Goal: Task Accomplishment & Management: Complete application form

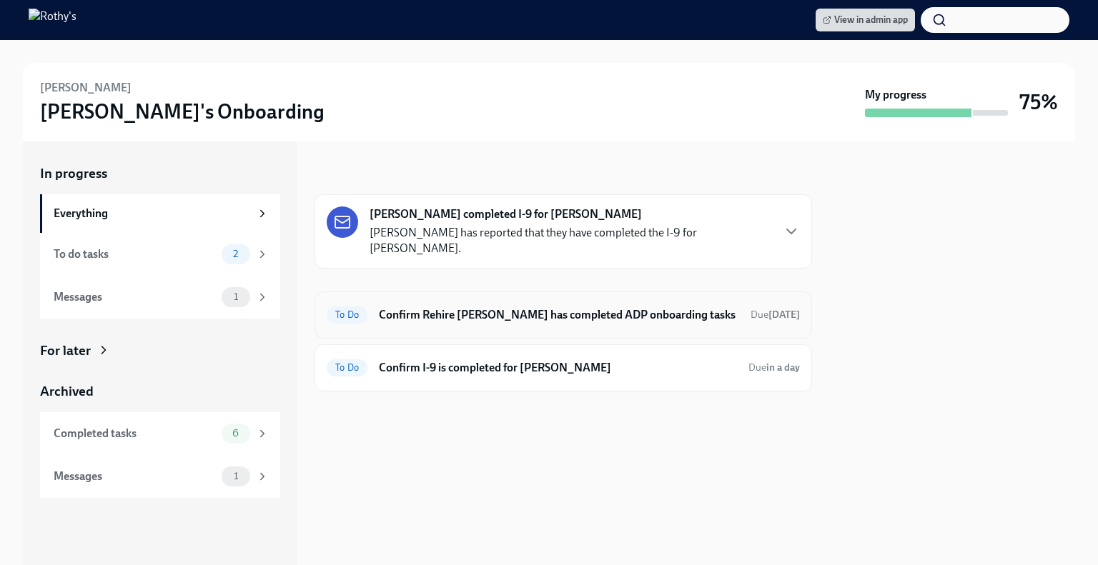
click at [456, 323] on h6 "Confirm Rehire Meribeth Hastings has completed ADP onboarding tasks" at bounding box center [559, 315] width 360 height 16
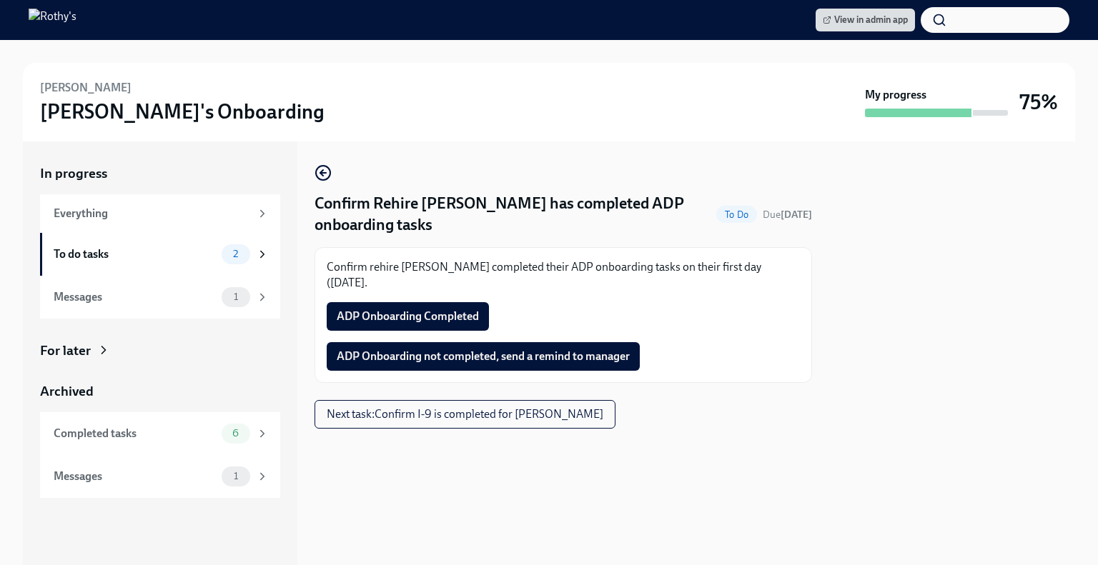
click at [404, 314] on span "ADP Onboarding Completed" at bounding box center [408, 316] width 142 height 14
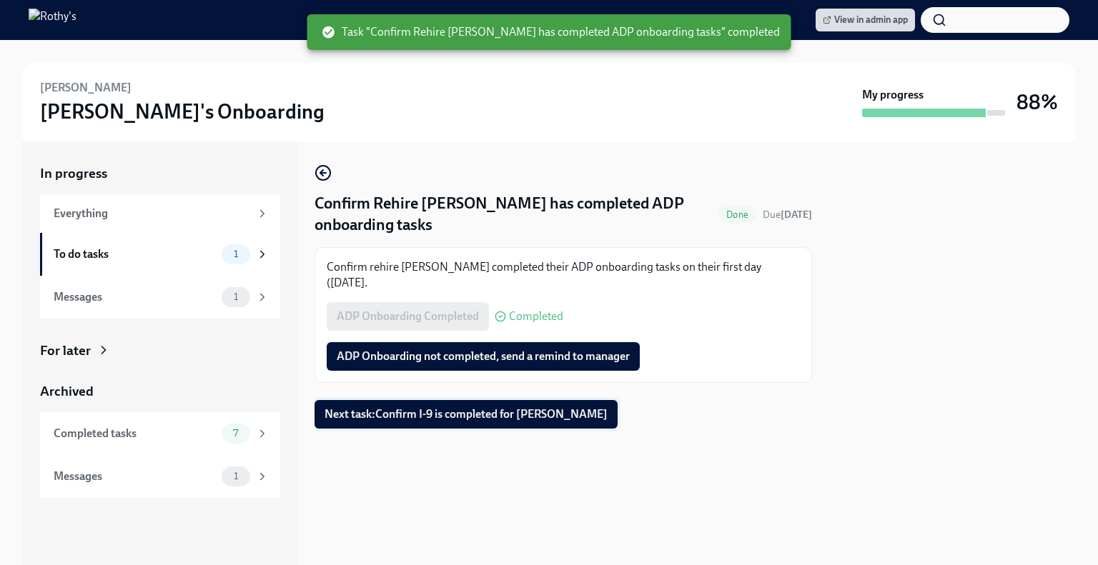
click at [417, 420] on span "Next task : Confirm I-9 is completed for Meribeth Hastings" at bounding box center [465, 414] width 283 height 14
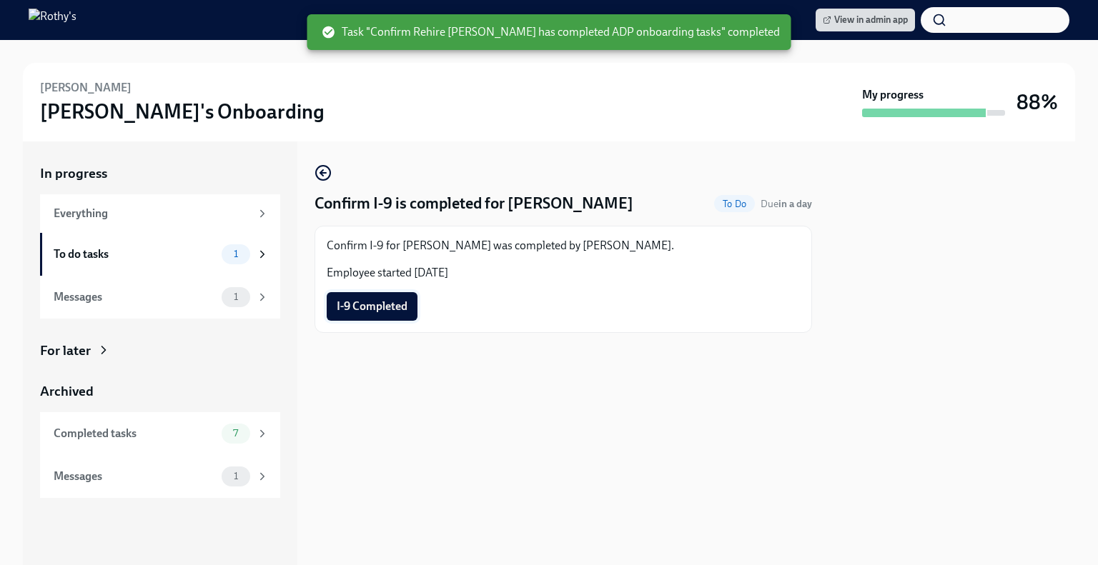
click at [392, 302] on span "I-9 Completed" at bounding box center [372, 306] width 71 height 14
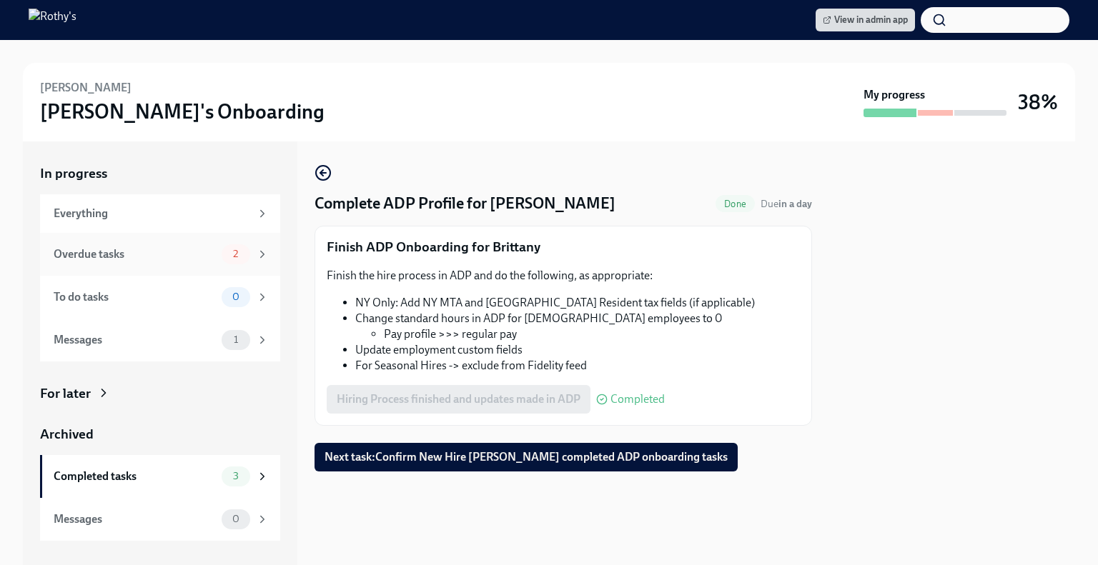
click at [183, 256] on div "Overdue tasks" at bounding box center [135, 255] width 162 height 16
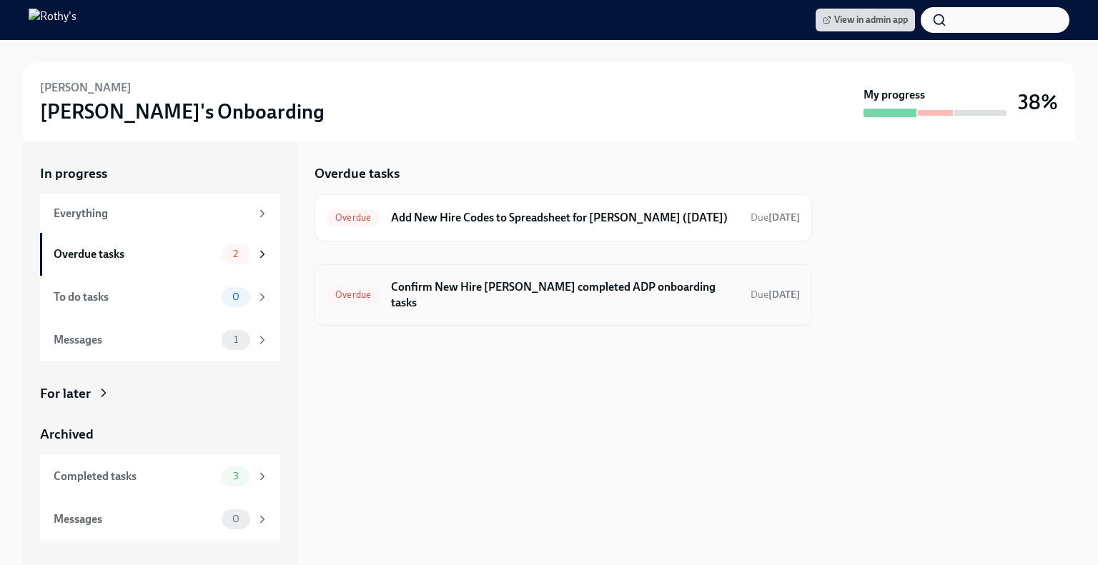
click at [469, 303] on h6 "Confirm New Hire Brittany Lancaster completed ADP onboarding tasks" at bounding box center [565, 294] width 348 height 31
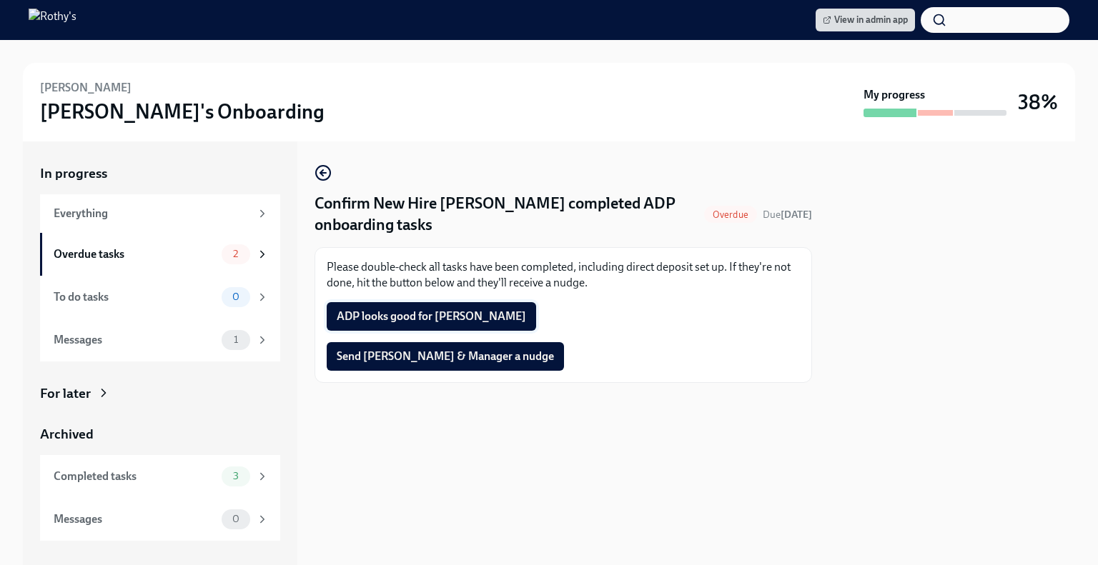
click at [453, 311] on span "ADP looks good for Brittany" at bounding box center [431, 316] width 189 height 14
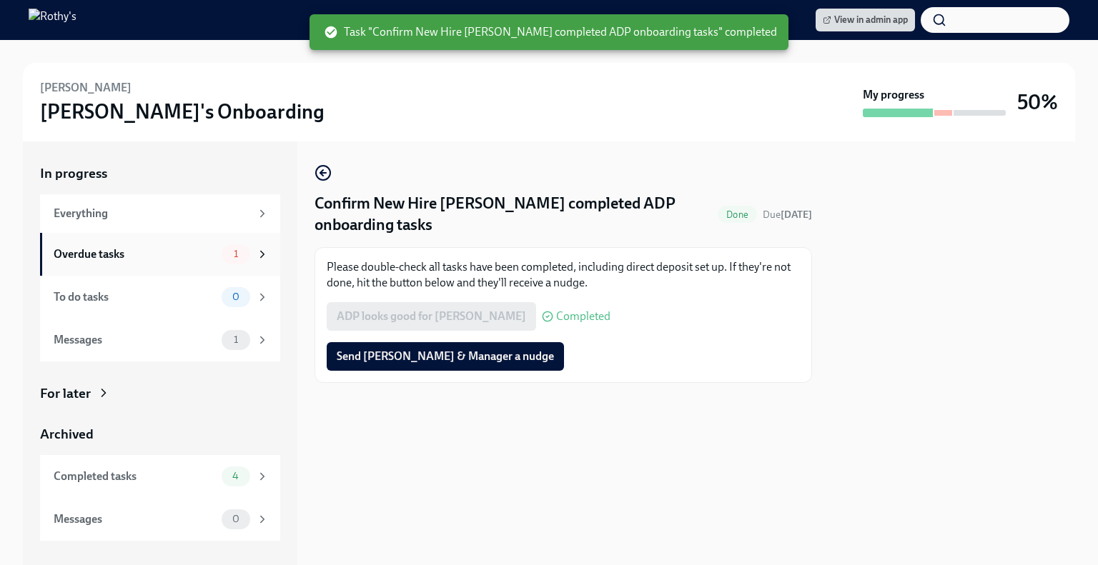
click at [161, 254] on div "Overdue tasks" at bounding box center [135, 255] width 162 height 16
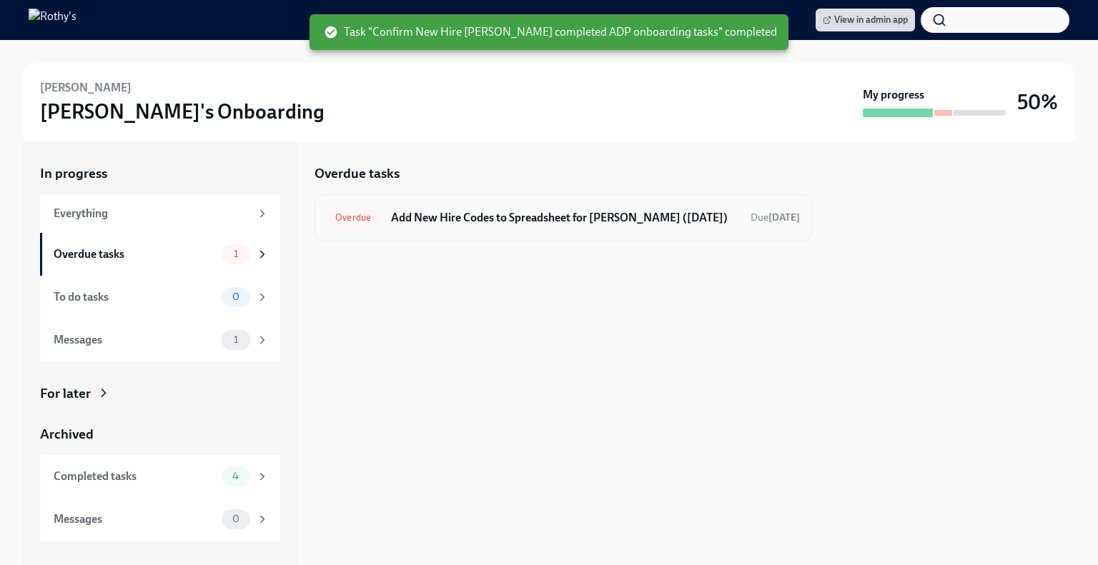
click at [442, 222] on h6 "Add New Hire Codes to Spreadsheet for Brittany Lancaster (08/23/2025)" at bounding box center [565, 218] width 348 height 16
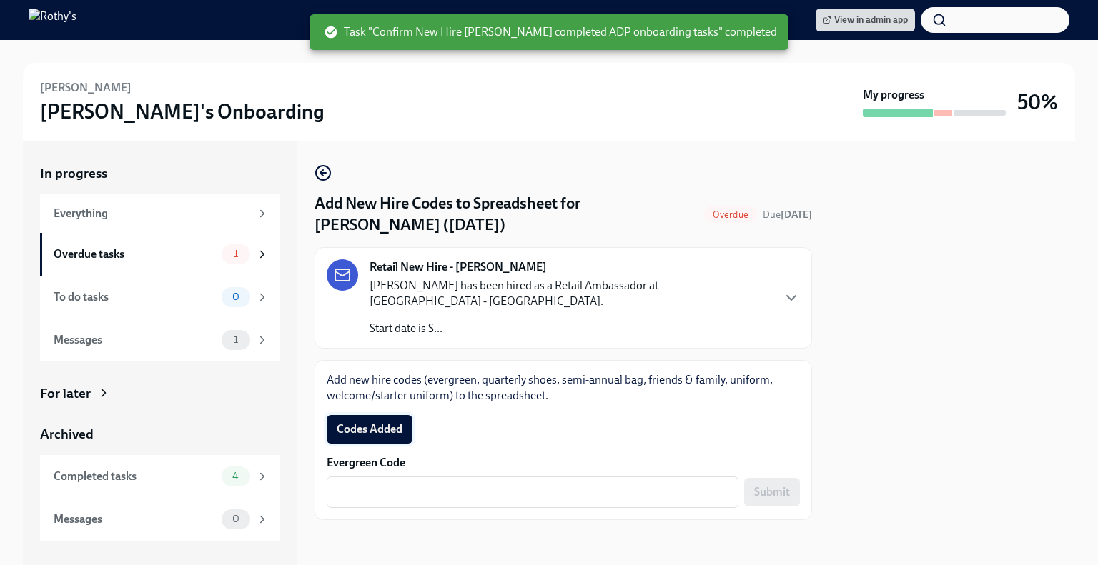
click at [364, 442] on button "Codes Added" at bounding box center [370, 429] width 86 height 29
click at [414, 489] on textarea "Evergreen Code" at bounding box center [532, 492] width 394 height 17
paste textarea "E-FF-XBUIGUG"
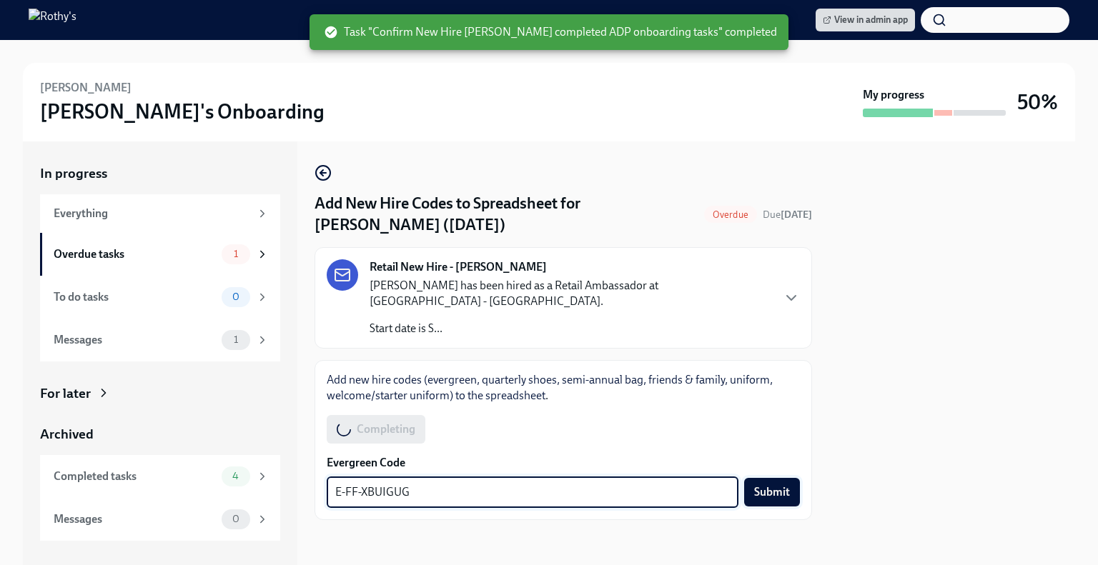
type textarea "E-FF-XBUIGUG"
click at [757, 490] on span "Submit" at bounding box center [772, 492] width 36 height 14
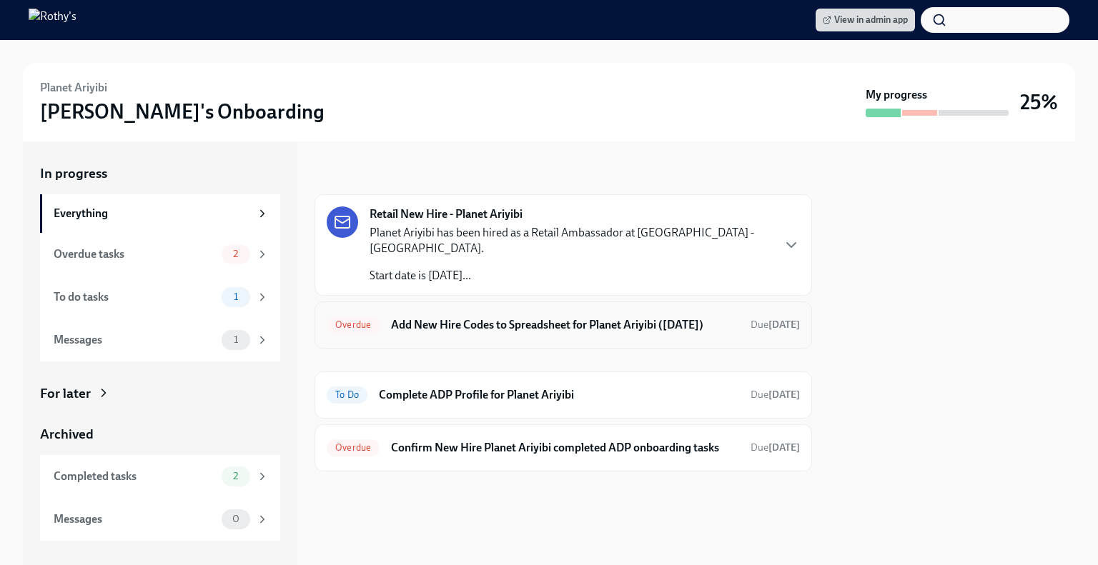
click at [477, 317] on h6 "Add New Hire Codes to Spreadsheet for Planet Ariyibi (08/25/2025)" at bounding box center [565, 325] width 348 height 16
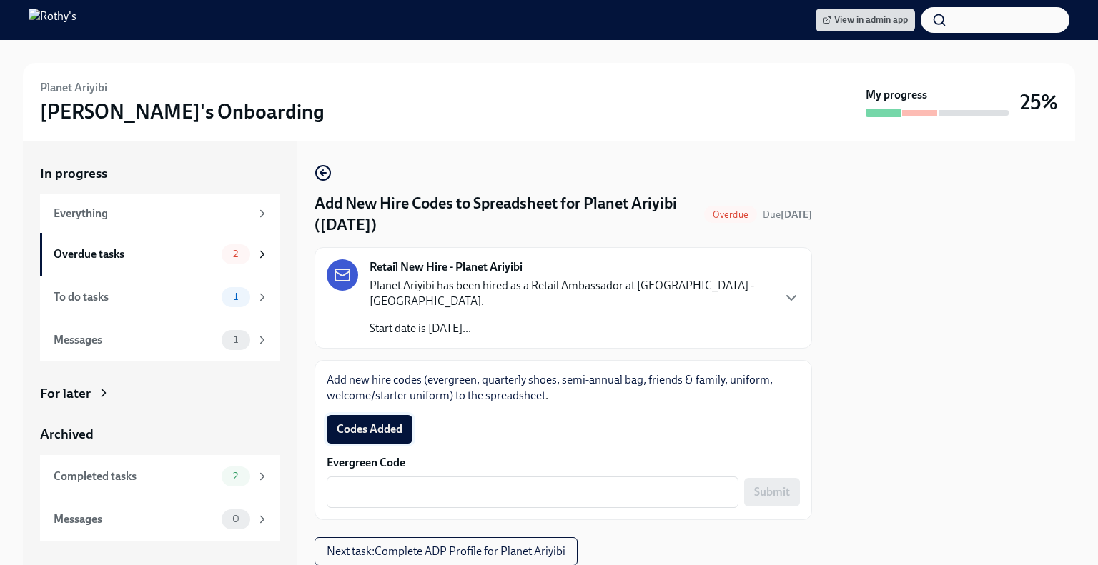
click at [366, 423] on button "Codes Added" at bounding box center [370, 429] width 86 height 29
click at [480, 484] on textarea "Evergreen Code" at bounding box center [532, 492] width 394 height 17
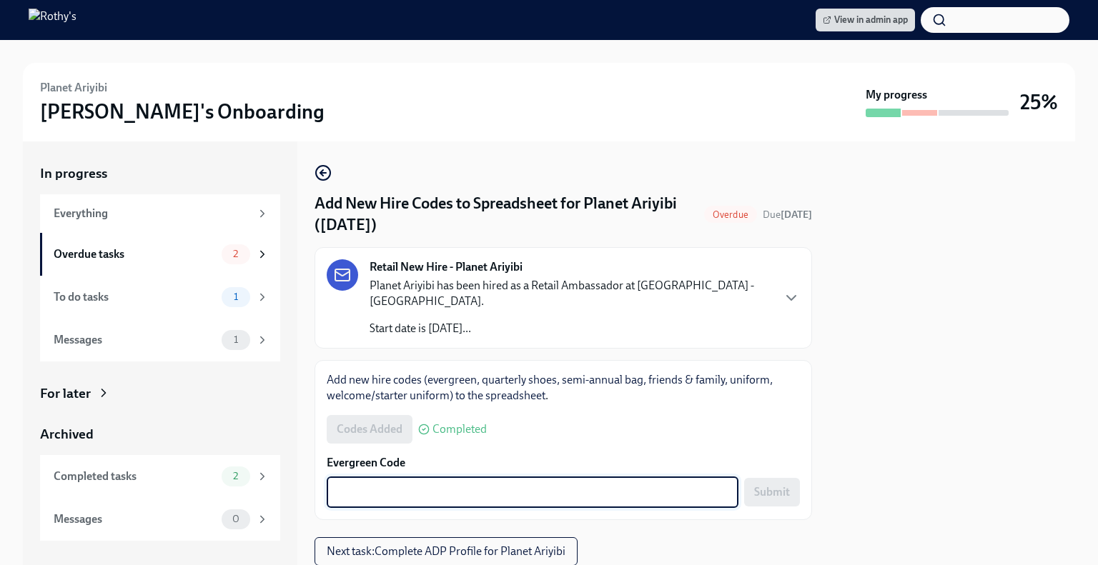
paste textarea "E-FF-WM73Z2"
type textarea "E-FF-WM73Z2"
click at [779, 478] on button "Submit" at bounding box center [772, 492] width 56 height 29
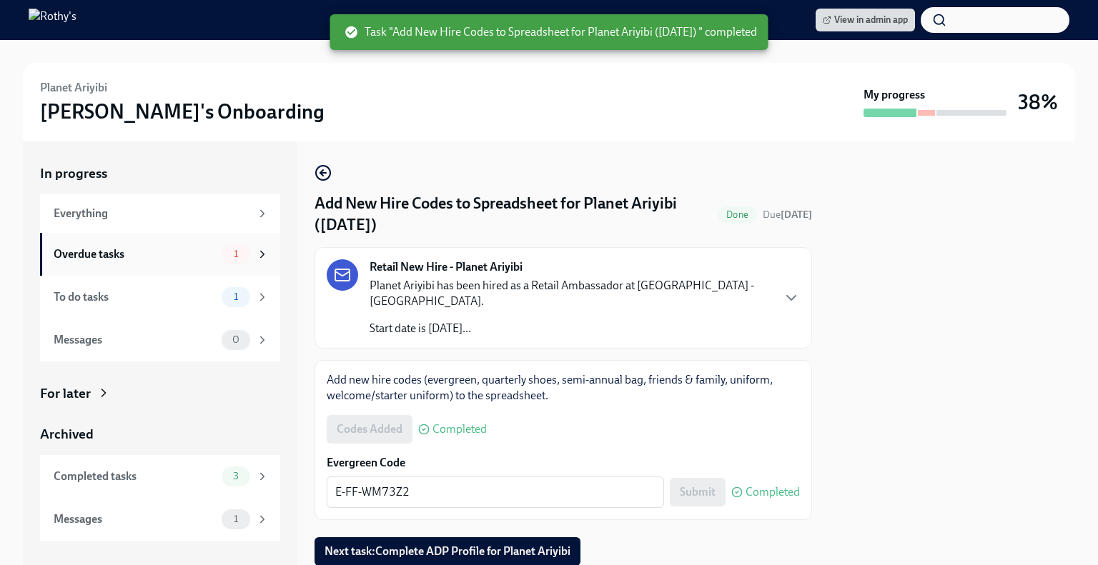
click at [166, 264] on div "Overdue tasks 1" at bounding box center [160, 254] width 240 height 43
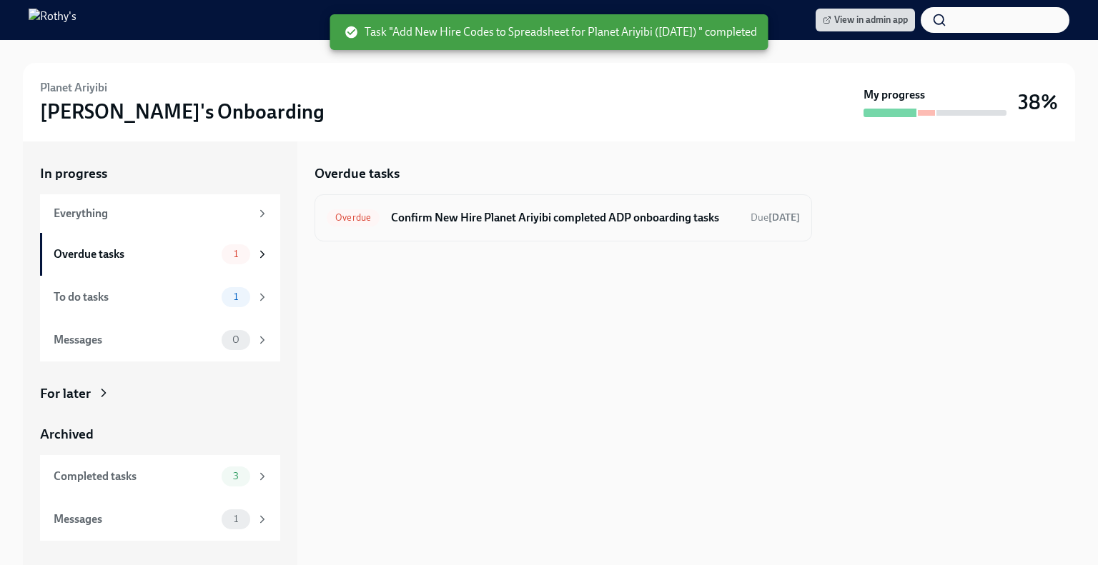
click at [542, 214] on h6 "Confirm New Hire Planet Ariyibi completed ADP onboarding tasks" at bounding box center [565, 218] width 348 height 16
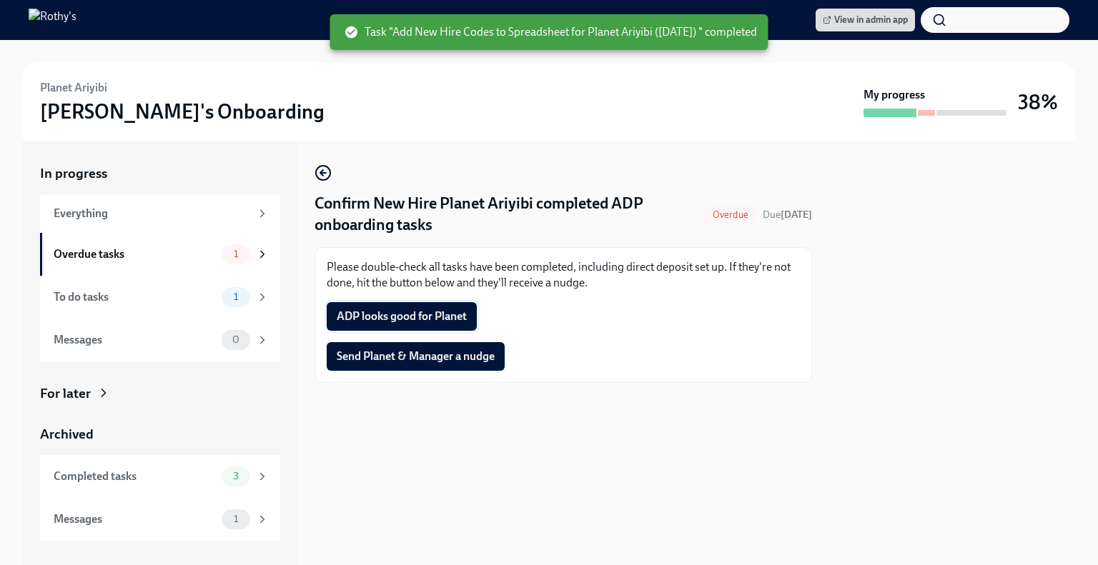
click at [426, 312] on span "ADP looks good for Planet" at bounding box center [402, 316] width 130 height 14
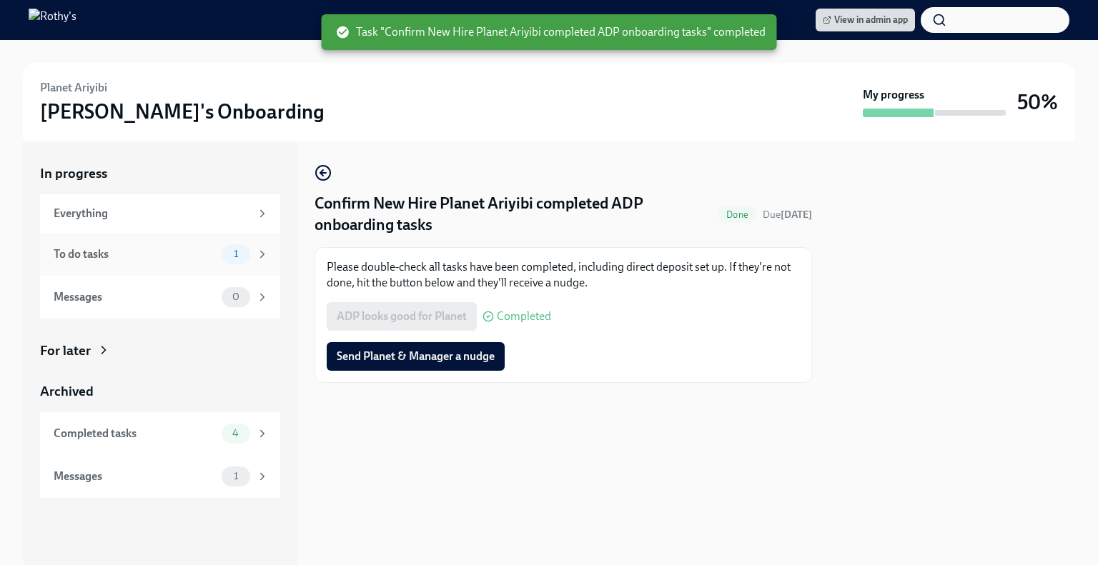
click at [192, 259] on div "To do tasks" at bounding box center [135, 255] width 162 height 16
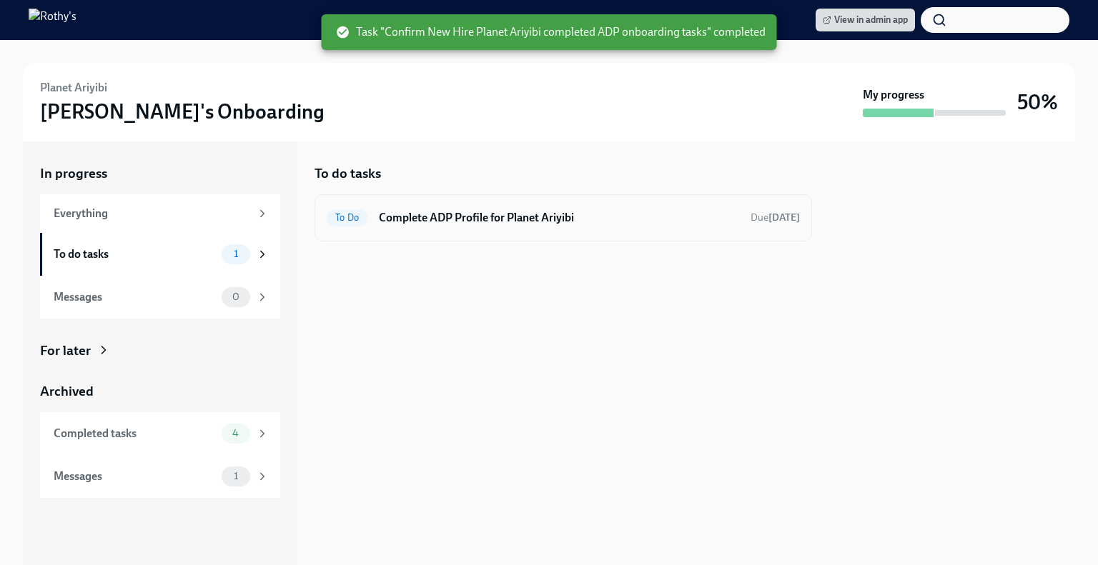
click at [439, 199] on div "To Do Complete ADP Profile for Planet Ariyibi Due in 3 days" at bounding box center [562, 217] width 497 height 47
click at [442, 217] on h6 "Complete ADP Profile for Planet Ariyibi" at bounding box center [559, 218] width 360 height 16
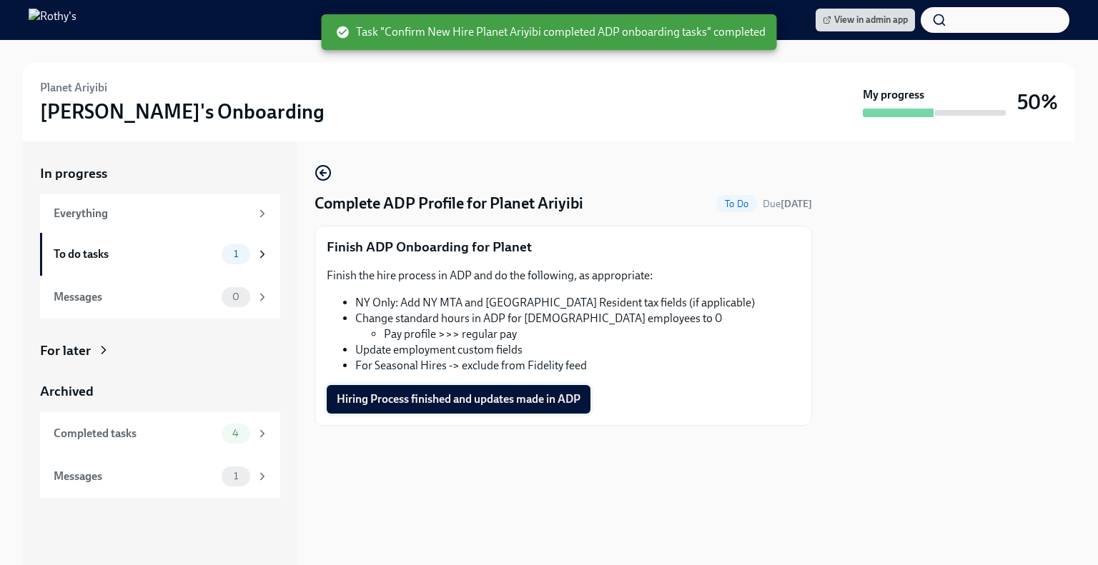
click at [446, 390] on button "Hiring Process finished and updates made in ADP" at bounding box center [459, 399] width 264 height 29
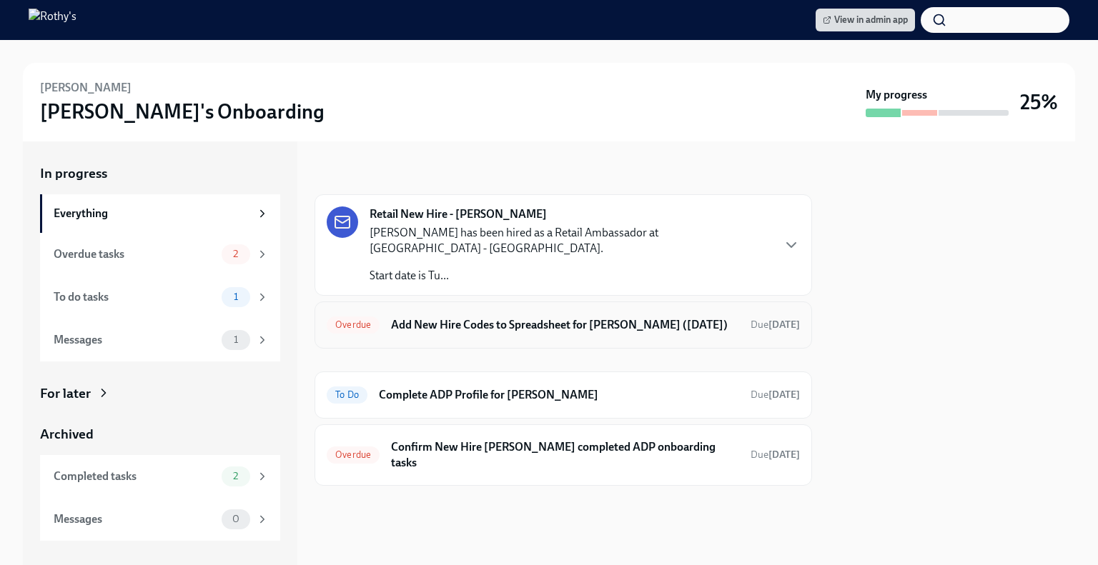
click at [507, 323] on h6 "Add New Hire Codes to Spreadsheet for [PERSON_NAME] ([DATE])" at bounding box center [565, 325] width 348 height 16
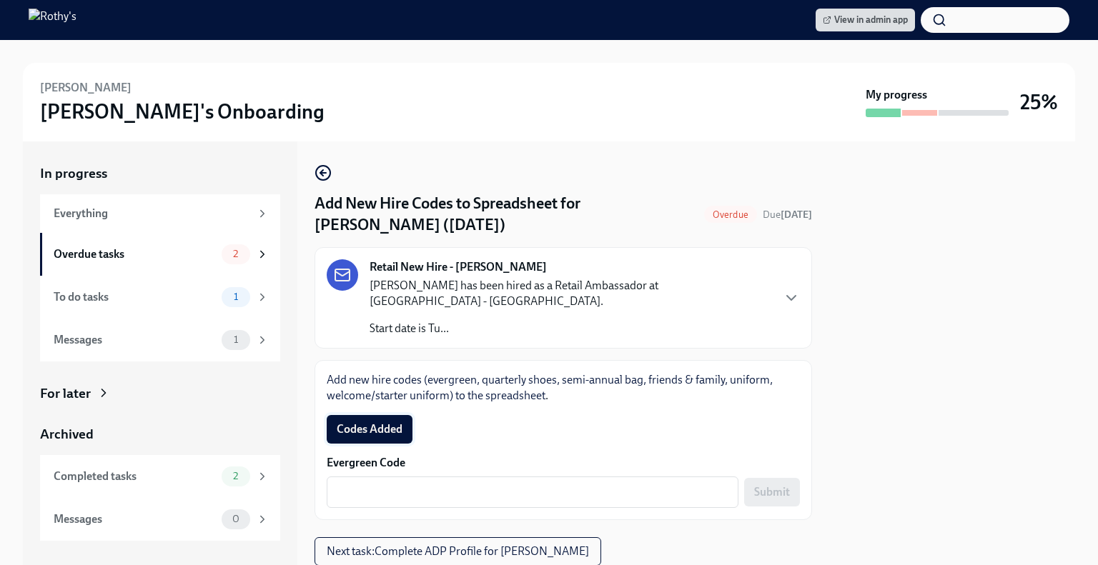
click at [385, 420] on button "Codes Added" at bounding box center [370, 429] width 86 height 29
click at [542, 495] on textarea "Evergreen Code" at bounding box center [532, 492] width 394 height 17
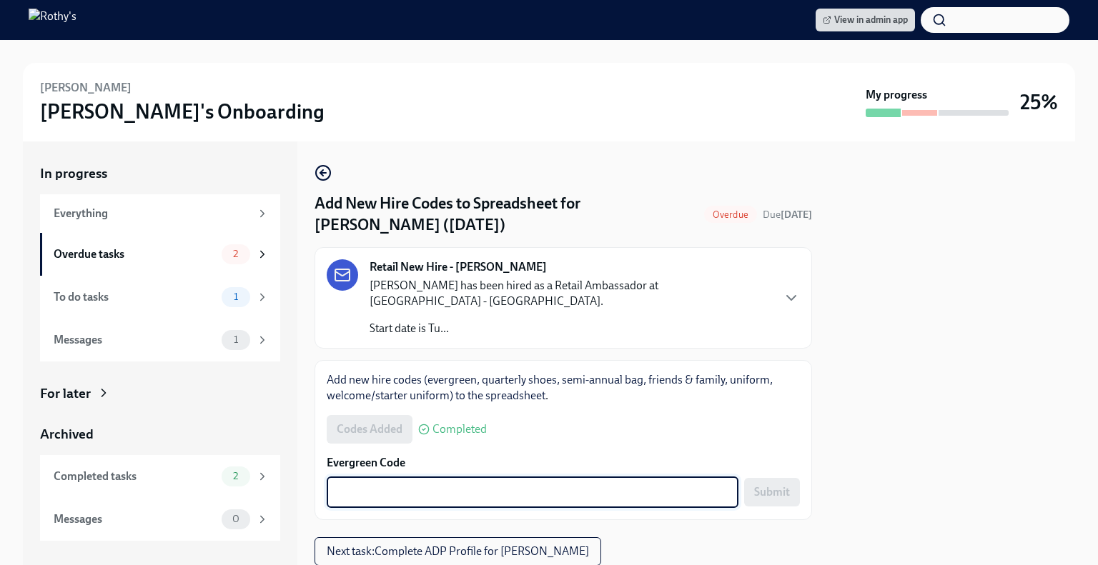
paste textarea "E-FF-4IV3BXG"
type textarea "E-FF-4IV3BXG"
click at [775, 492] on span "Submit" at bounding box center [772, 492] width 36 height 14
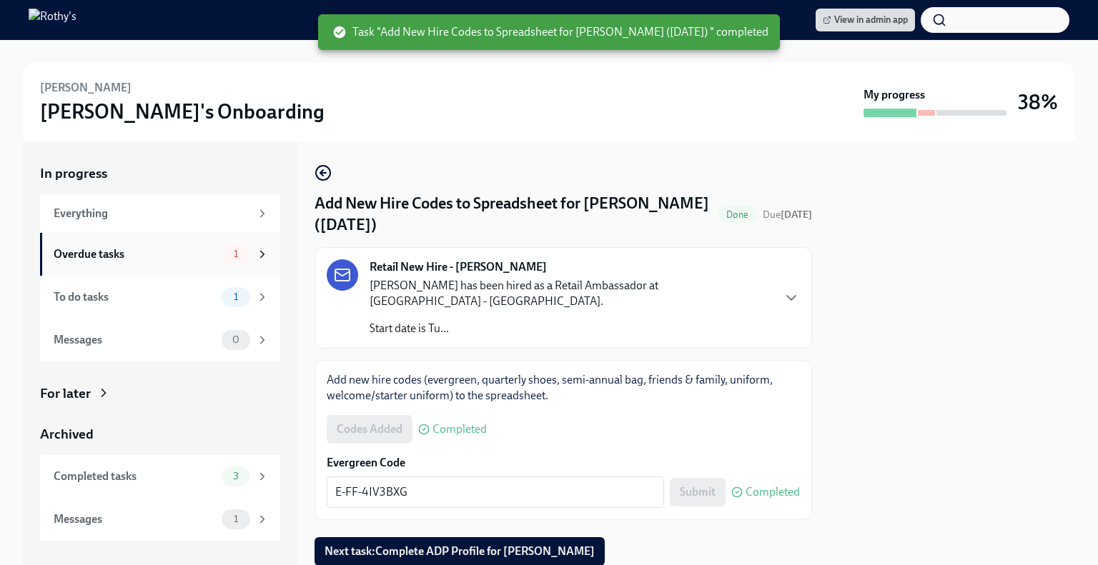
click at [229, 247] on div "1" at bounding box center [236, 254] width 29 height 20
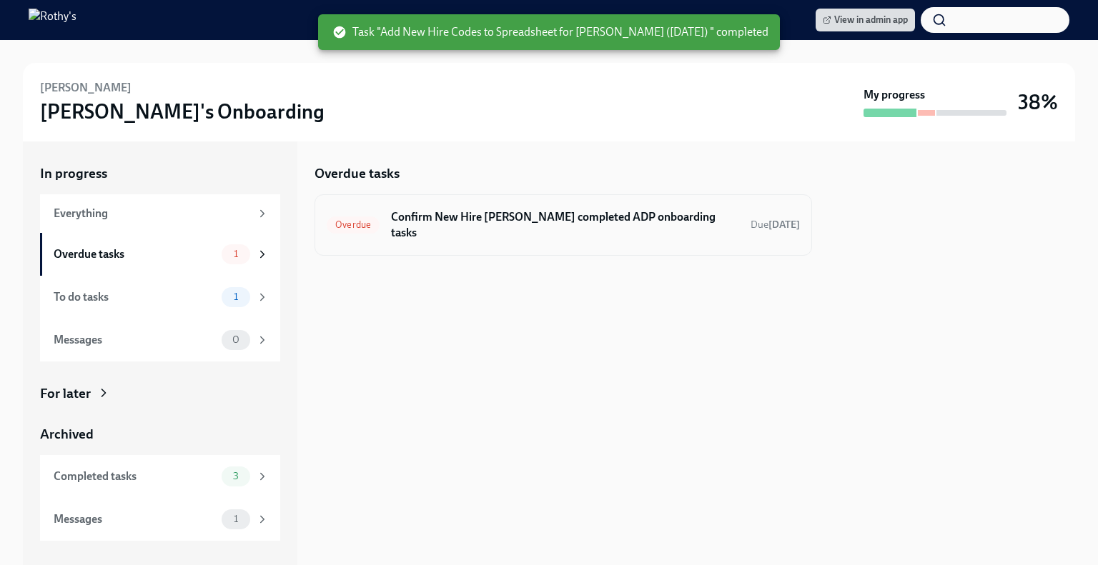
click at [476, 228] on h6 "Confirm New Hire [PERSON_NAME] completed ADP onboarding tasks" at bounding box center [565, 224] width 348 height 31
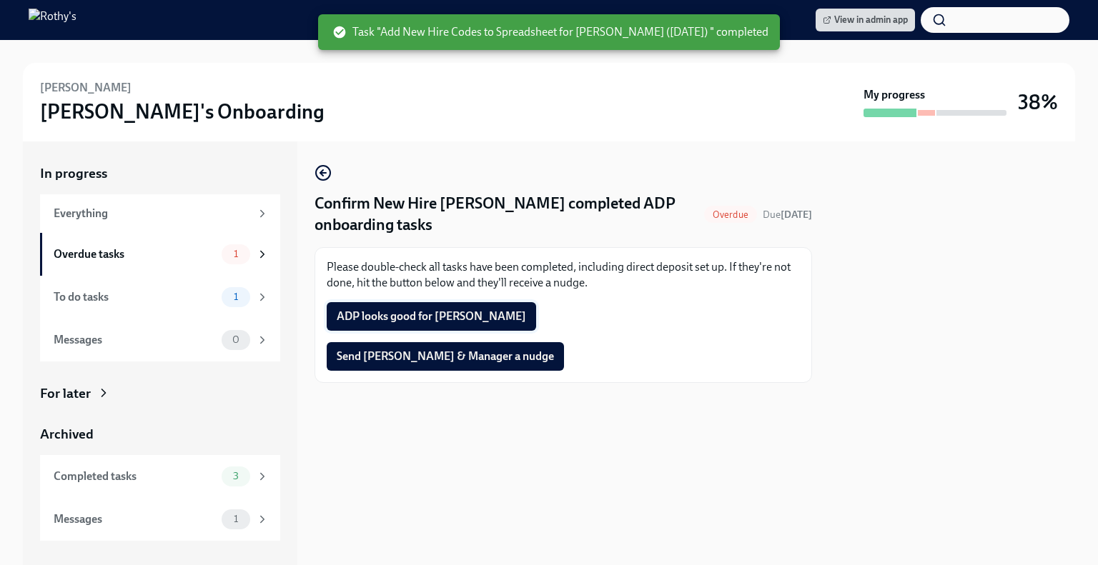
click at [423, 308] on button "ADP looks good for [PERSON_NAME]" at bounding box center [431, 316] width 209 height 29
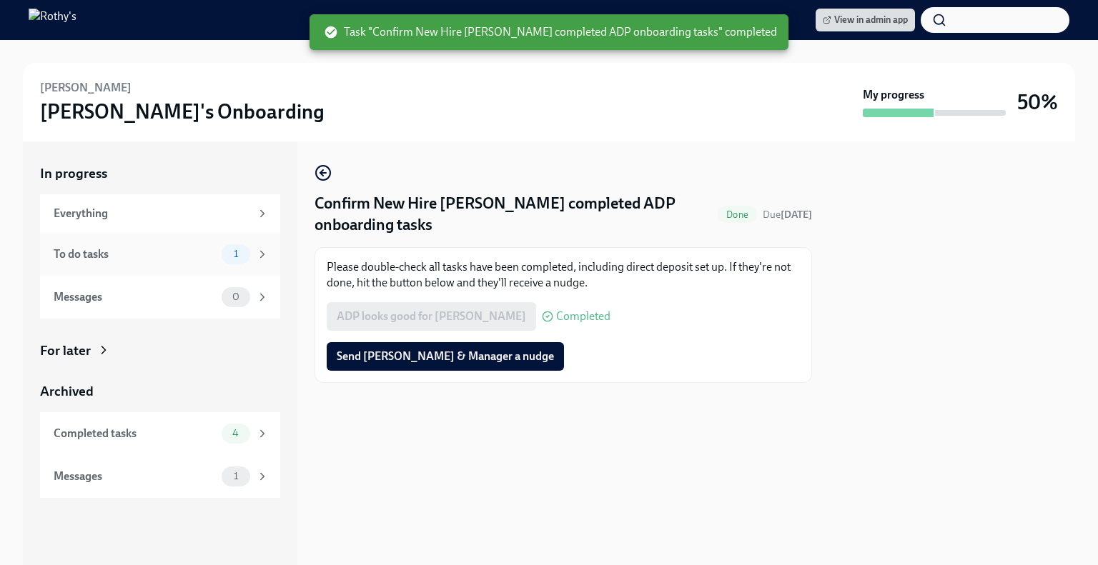
click at [155, 258] on div "To do tasks" at bounding box center [135, 255] width 162 height 16
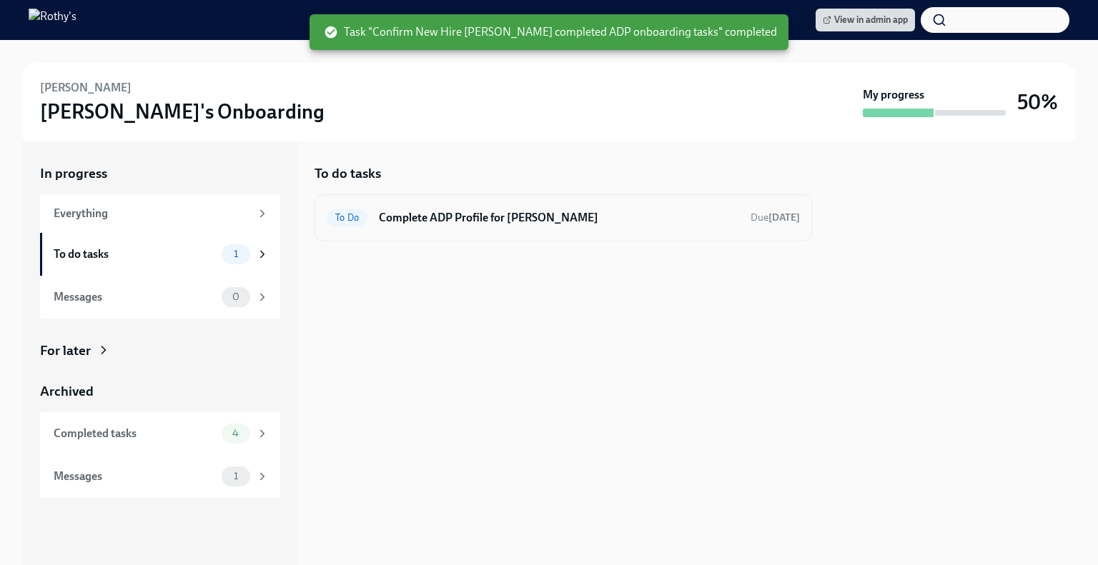
click at [420, 221] on h6 "Complete ADP Profile for [PERSON_NAME]" at bounding box center [559, 218] width 360 height 16
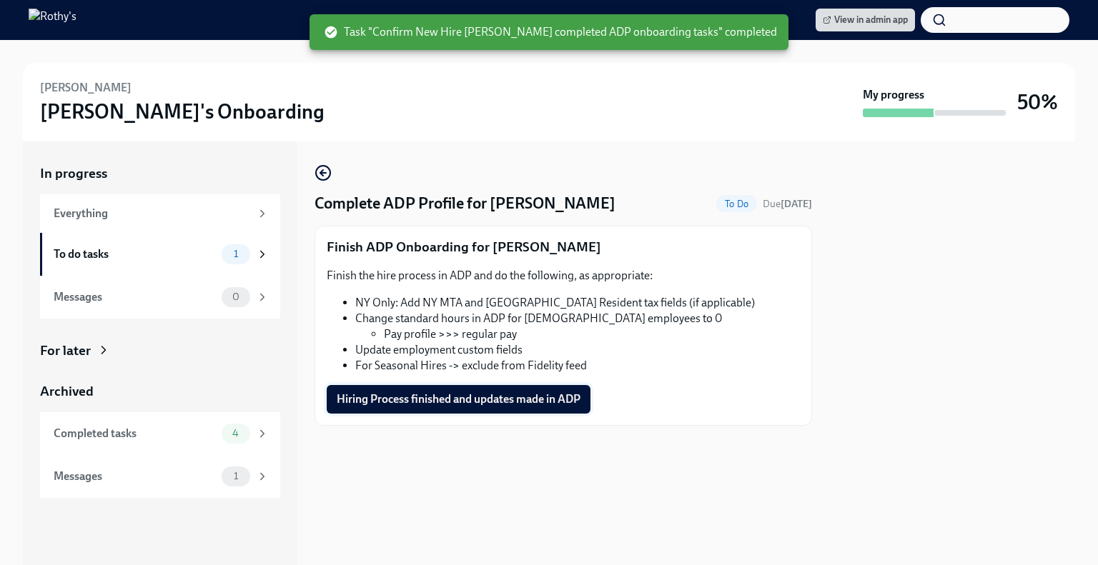
click at [439, 397] on span "Hiring Process finished and updates made in ADP" at bounding box center [459, 399] width 244 height 14
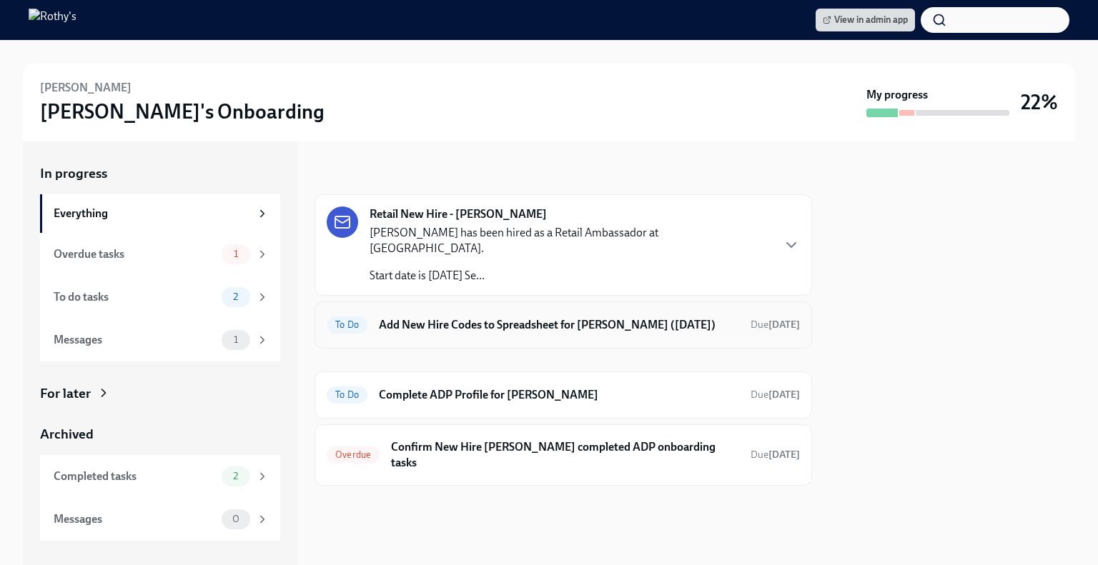
click at [399, 317] on h6 "Add New Hire Codes to Spreadsheet for [PERSON_NAME] ([DATE])" at bounding box center [559, 325] width 360 height 16
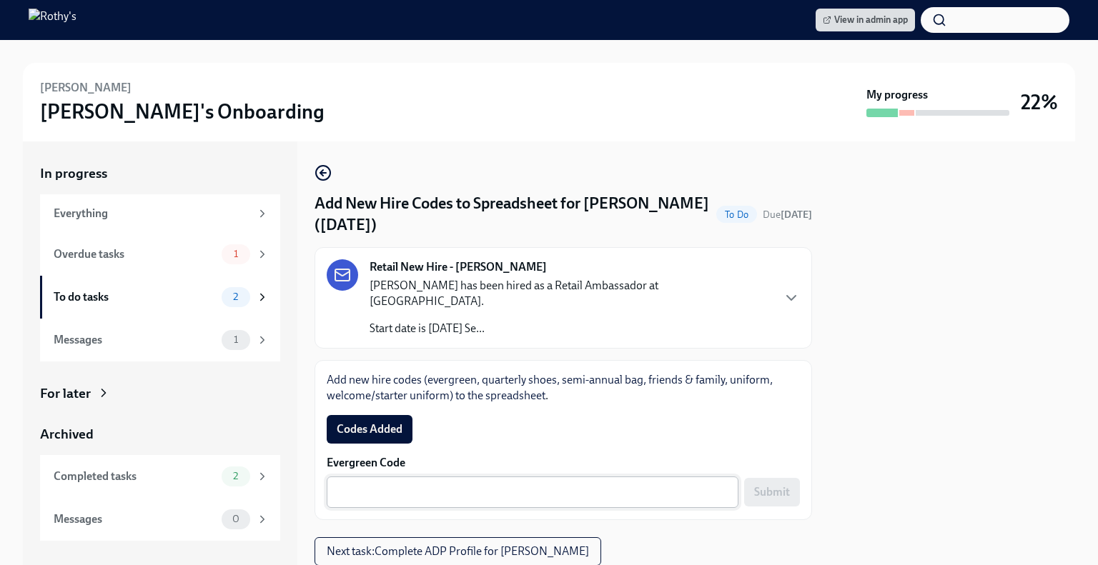
click at [604, 484] on textarea "Evergreen Code" at bounding box center [532, 492] width 394 height 17
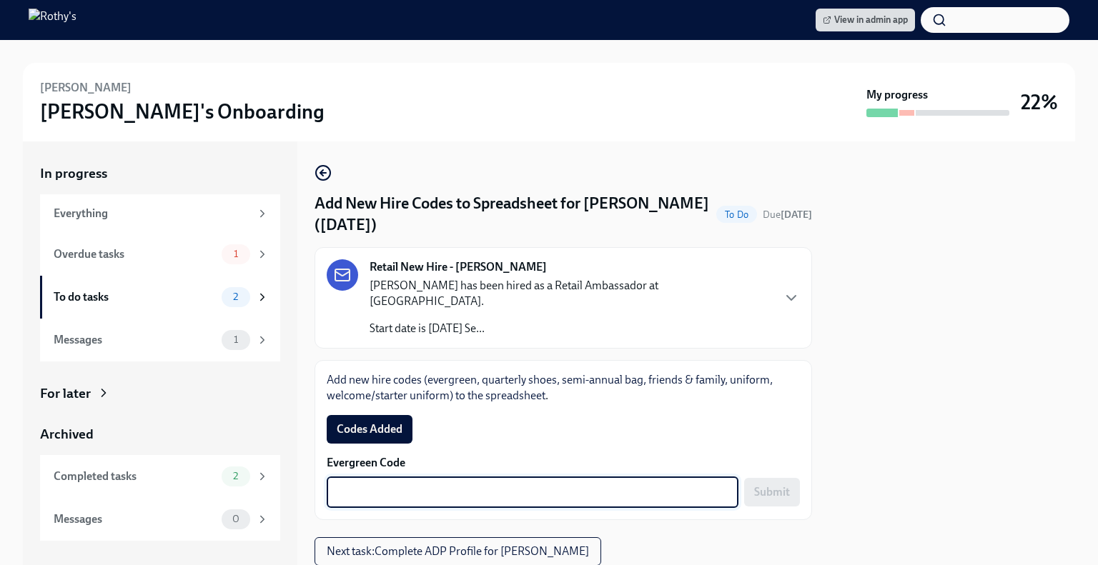
paste textarea "E-FF-M12QSYG"
type textarea "E-FF-M12QSYG"
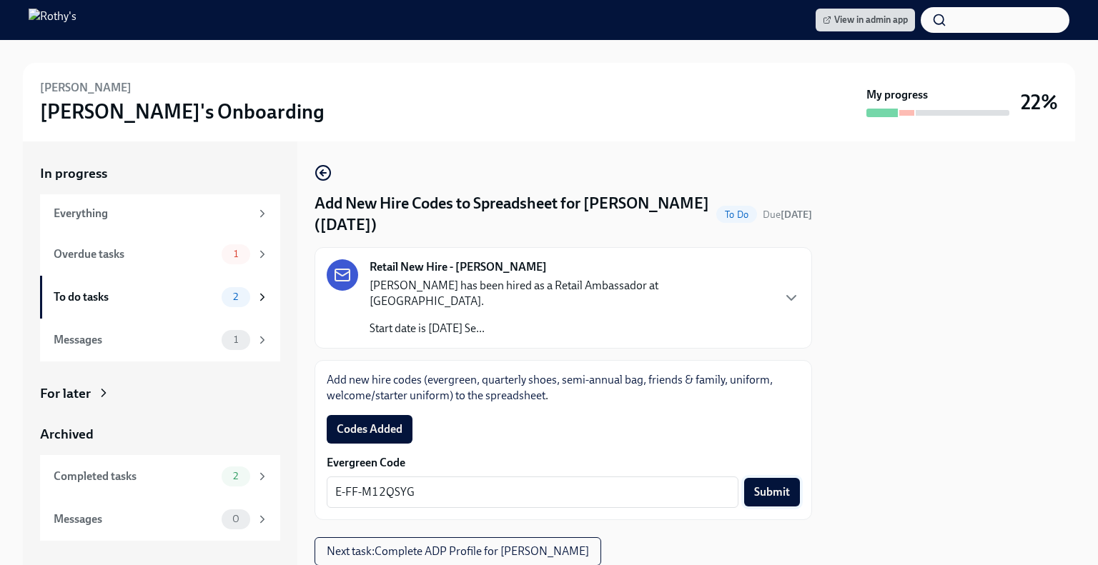
click at [765, 485] on span "Submit" at bounding box center [772, 492] width 36 height 14
click at [353, 422] on span "Codes Added" at bounding box center [370, 429] width 66 height 14
